Goal: Find specific page/section

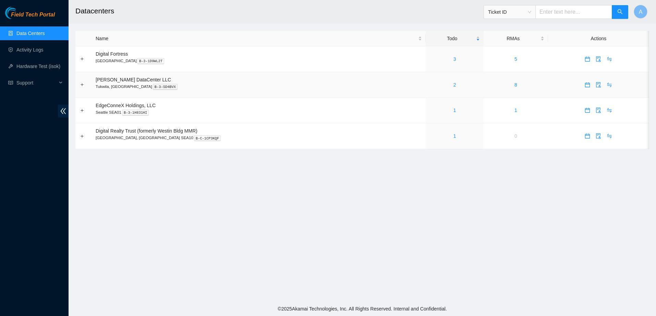
click at [430, 82] on div "2" at bounding box center [455, 85] width 50 height 8
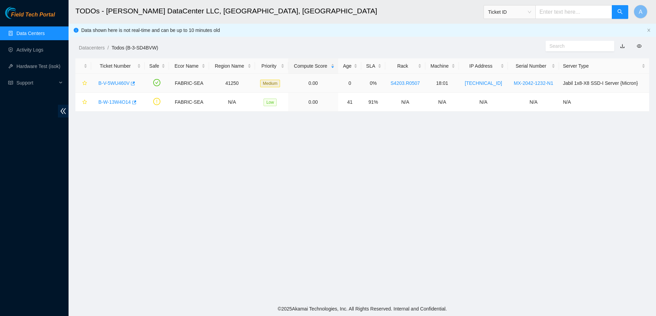
click at [103, 81] on link "B-V-5WU460V" at bounding box center [113, 82] width 31 height 5
